Goal: Transaction & Acquisition: Purchase product/service

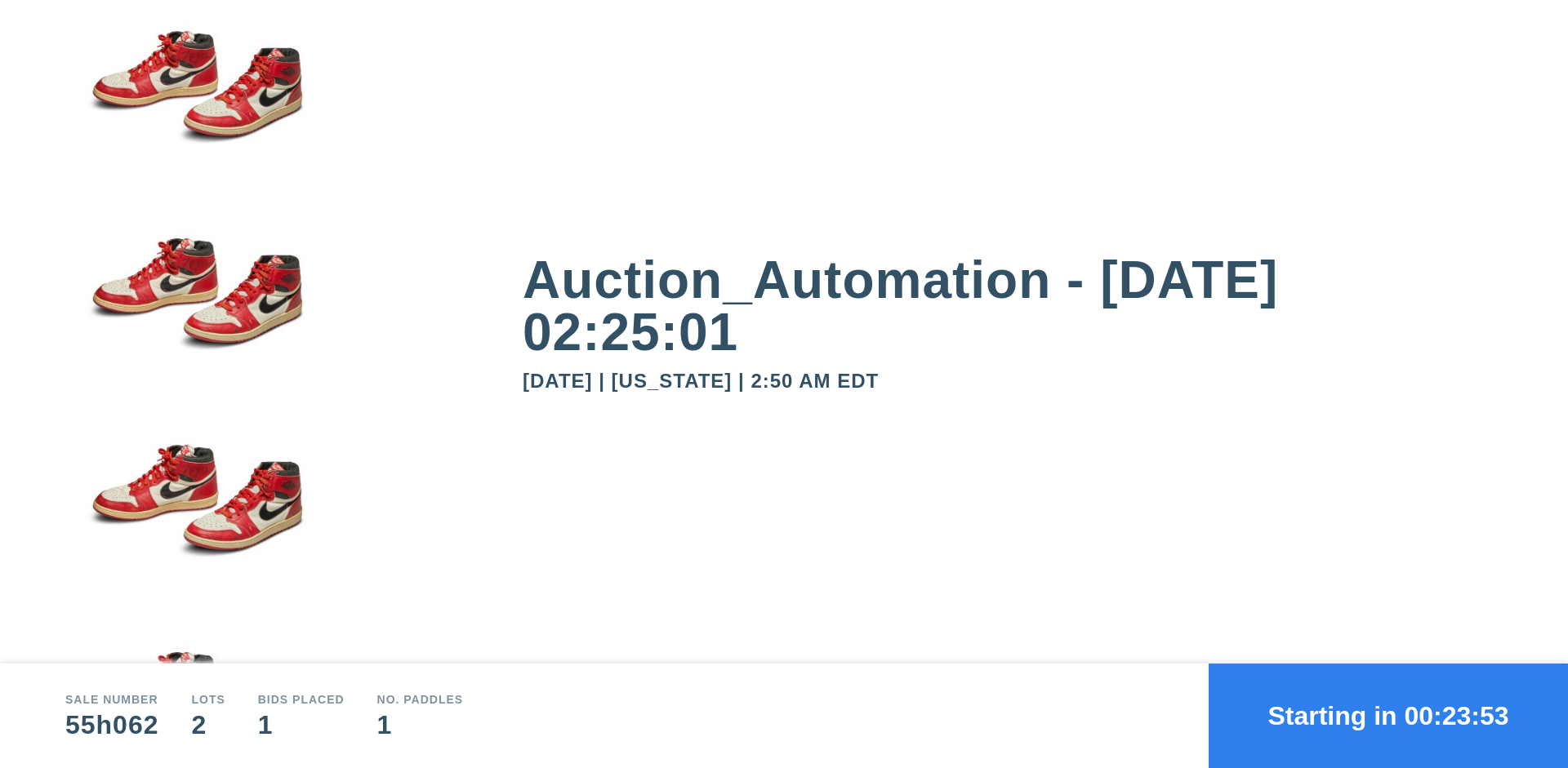
click at [1388, 716] on button "Starting in 00:23:53" at bounding box center [1388, 716] width 359 height 105
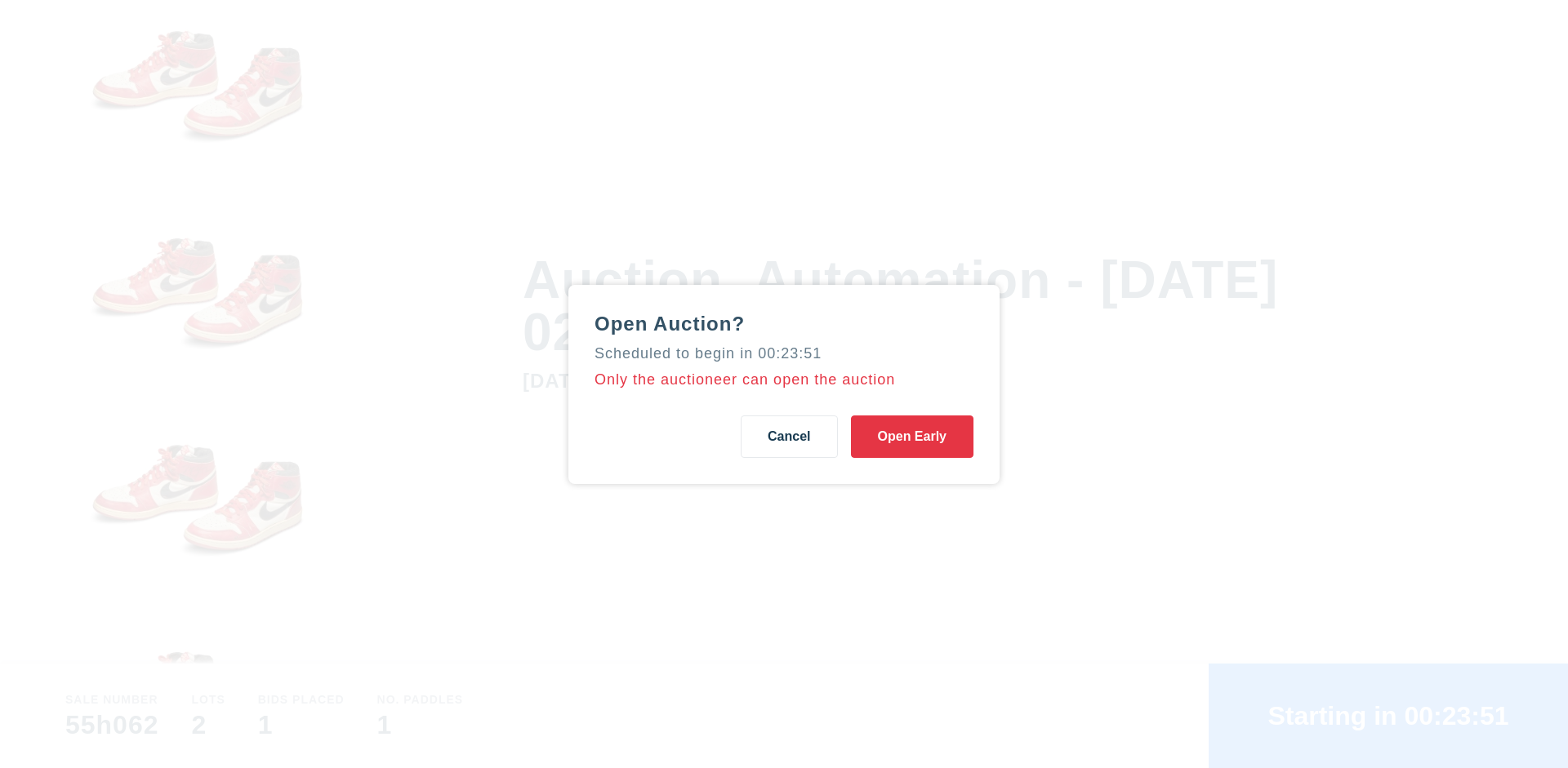
click at [913, 436] on button "Open Early" at bounding box center [912, 436] width 123 height 42
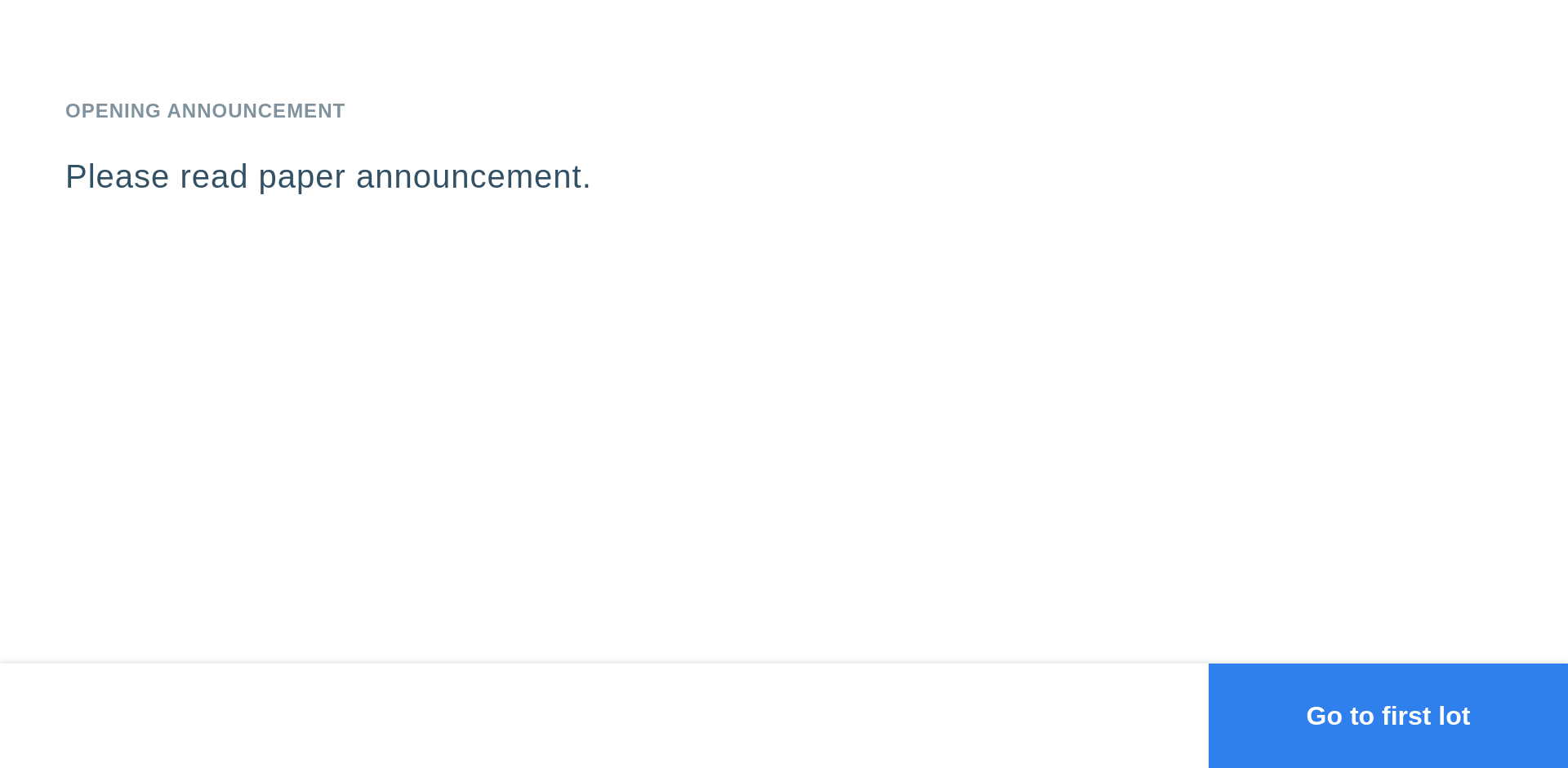
click at [1388, 716] on button "Go to first lot" at bounding box center [1388, 716] width 359 height 105
